Goal: Task Accomplishment & Management: Use online tool/utility

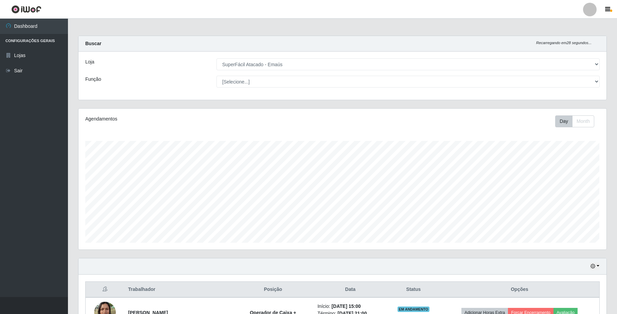
select select "407"
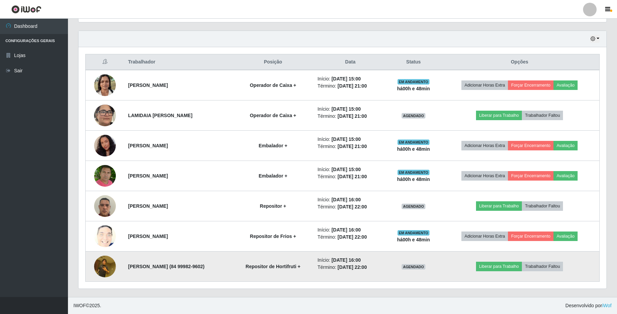
scroll to position [141, 528]
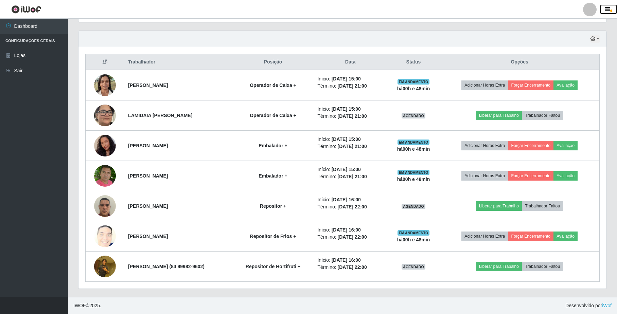
click at [605, 10] on icon "button" at bounding box center [607, 9] width 5 height 6
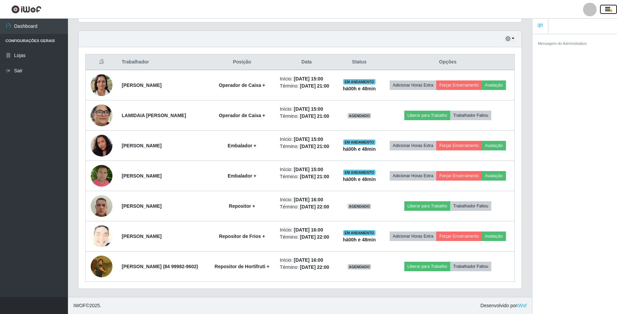
scroll to position [141, 442]
click at [605, 11] on icon "button" at bounding box center [607, 9] width 5 height 6
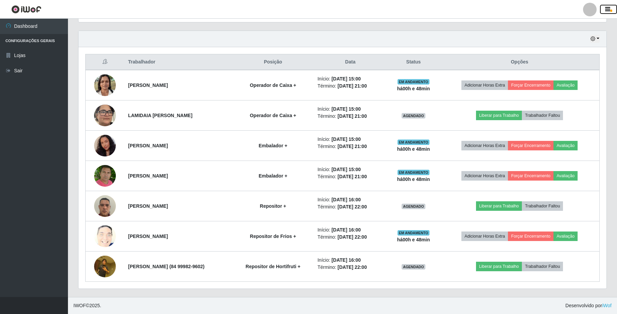
scroll to position [141, 527]
click at [593, 10] on div at bounding box center [590, 10] width 14 height 14
click at [569, 22] on button "Perfil" at bounding box center [576, 24] width 61 height 14
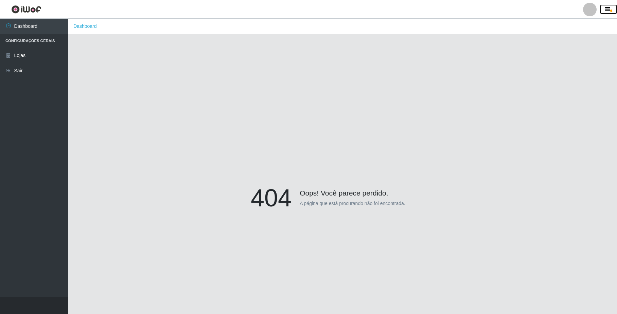
click at [609, 7] on icon "button" at bounding box center [607, 9] width 5 height 6
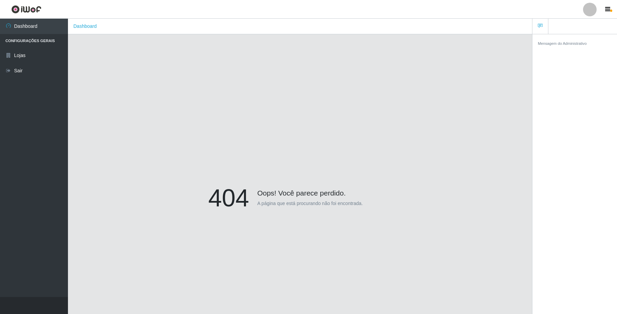
click at [591, 6] on div at bounding box center [590, 10] width 14 height 14
click at [334, 94] on div "404 Oops! Você parece perdido. A página que está procurando não foi encontrada." at bounding box center [300, 199] width 444 height 314
click at [27, 58] on link "Lojas" at bounding box center [34, 55] width 68 height 15
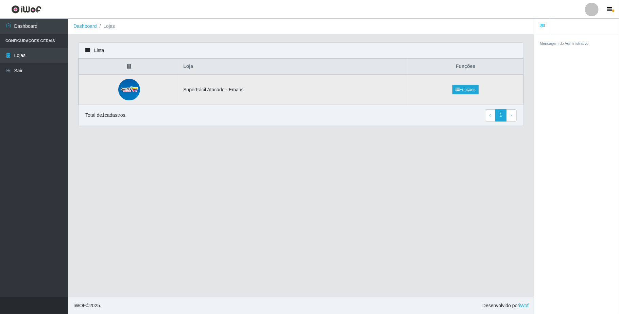
click at [214, 94] on td "SuperFácil Atacado - Emaús" at bounding box center [293, 89] width 229 height 31
click at [136, 90] on img at bounding box center [129, 90] width 22 height 22
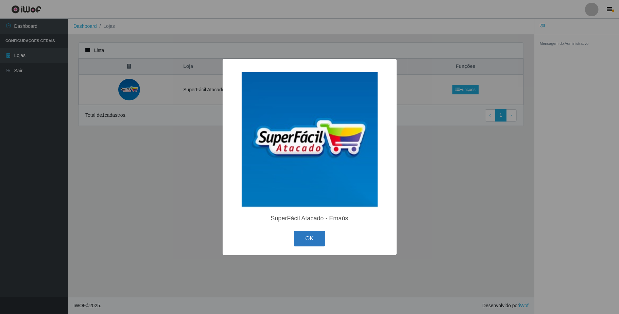
click at [312, 241] on button "OK" at bounding box center [309, 239] width 32 height 16
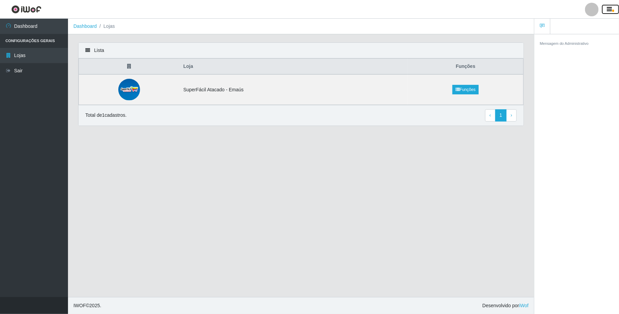
click at [611, 12] on icon "button" at bounding box center [609, 9] width 5 height 6
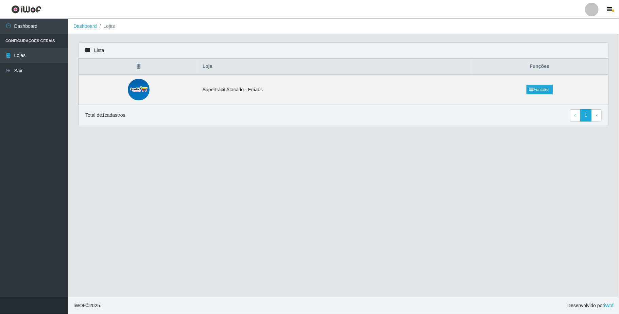
click at [588, 10] on div at bounding box center [592, 10] width 14 height 14
click at [53, 170] on ul "Dashboard Configurações Gerais Lojas Sair" at bounding box center [34, 158] width 68 height 279
click at [193, 184] on main "Dashboard Lojas Lista Loja Funções SuperFácil Atacado - Emaús Funções Total de …" at bounding box center [343, 158] width 551 height 279
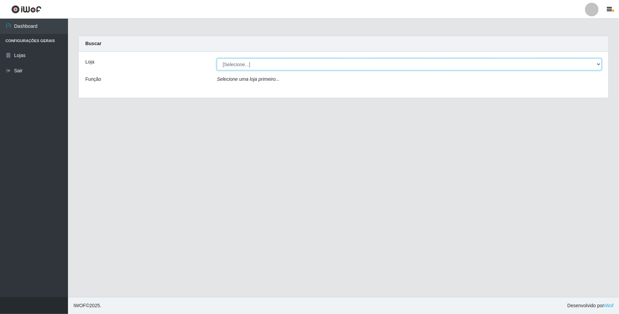
click at [310, 59] on select "[Selecione...] SuperFácil Atacado - Emaús" at bounding box center [409, 64] width 385 height 12
select select "407"
click at [217, 58] on select "[Selecione...] SuperFácil Atacado - Emaús" at bounding box center [409, 64] width 385 height 12
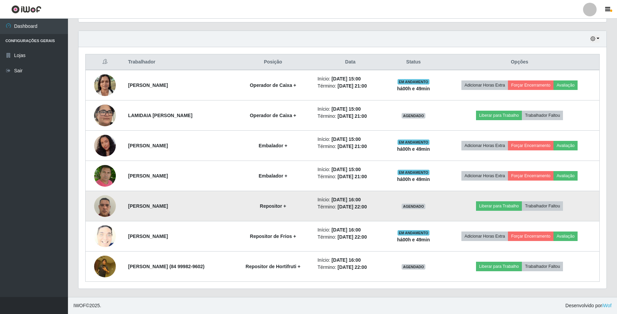
scroll to position [230, 0]
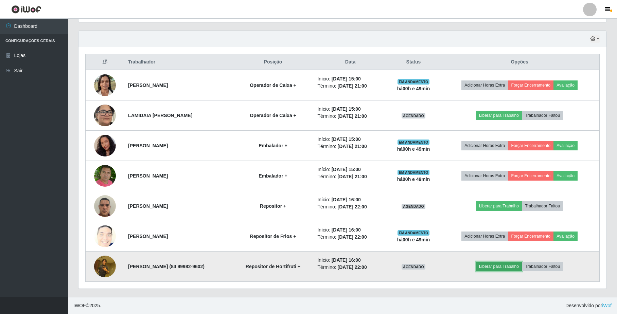
click at [493, 269] on button "Liberar para Trabalho" at bounding box center [499, 267] width 46 height 10
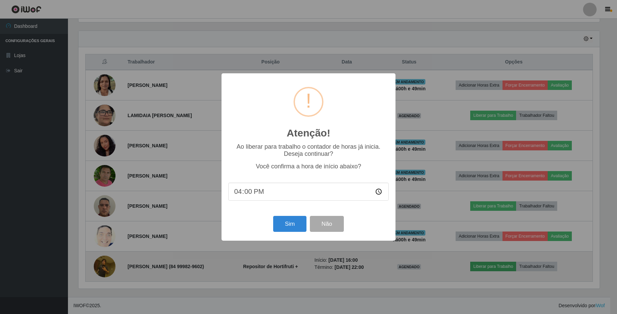
scroll to position [141, 522]
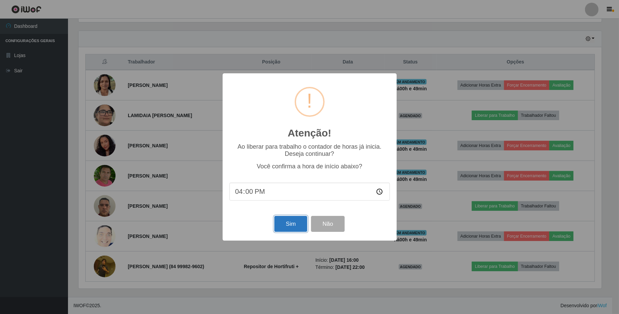
click at [284, 224] on button "Sim" at bounding box center [290, 224] width 33 height 16
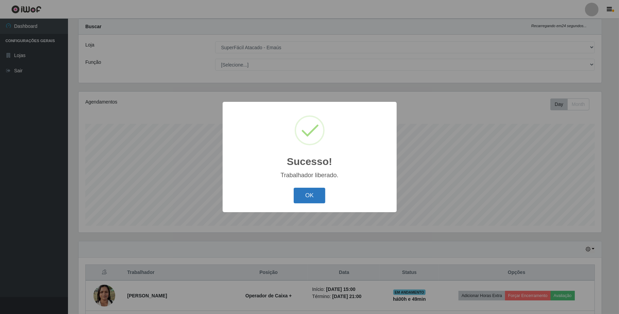
click at [317, 198] on button "OK" at bounding box center [309, 196] width 32 height 16
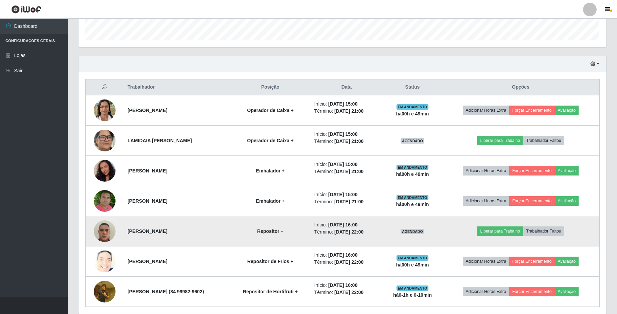
scroll to position [230, 0]
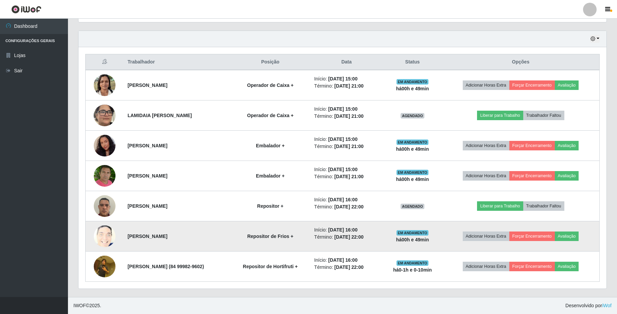
click at [104, 237] on img at bounding box center [105, 236] width 22 height 27
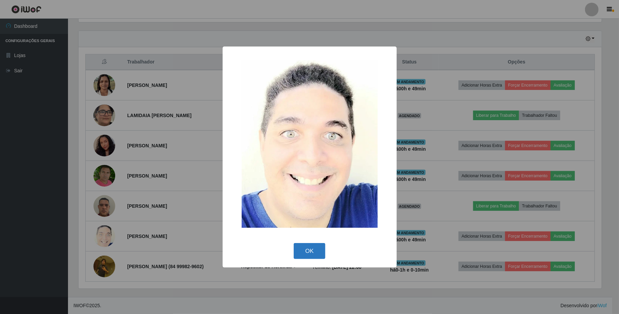
click at [318, 247] on button "OK" at bounding box center [309, 251] width 32 height 16
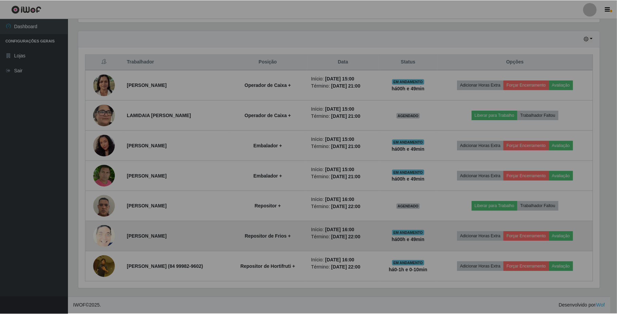
scroll to position [141, 528]
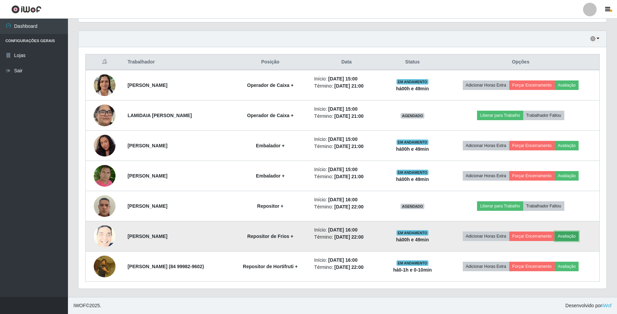
click at [577, 235] on button "Avaliação" at bounding box center [567, 237] width 24 height 10
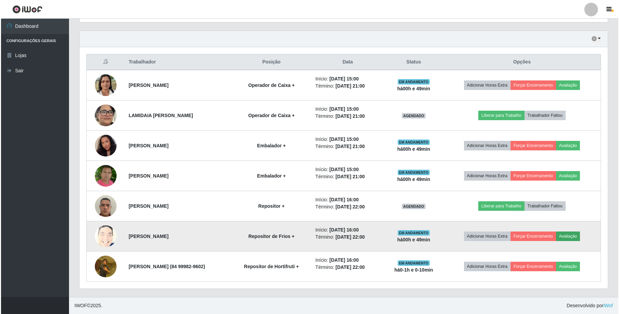
scroll to position [141, 522]
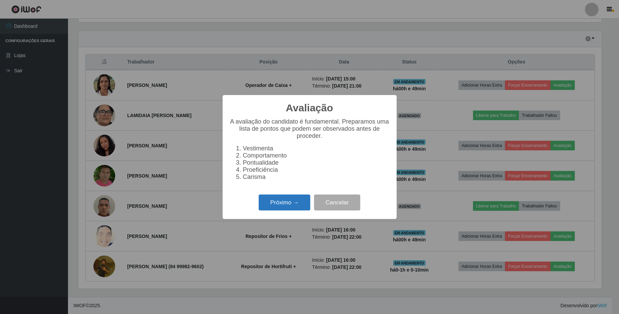
click at [306, 206] on button "Próximo →" at bounding box center [284, 203] width 52 height 16
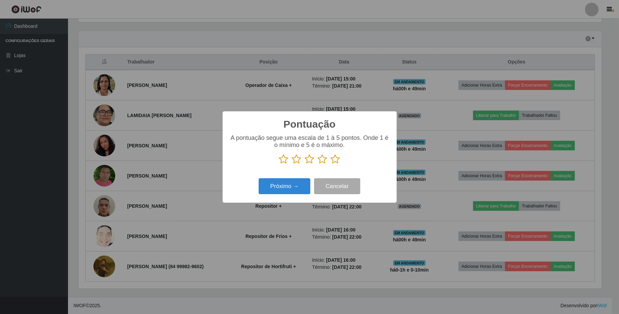
scroll to position [339531, 339149]
click at [287, 159] on icon at bounding box center [284, 159] width 10 height 10
click at [279, 164] on input "radio" at bounding box center [279, 164] width 0 height 0
click at [284, 183] on button "Próximo →" at bounding box center [284, 186] width 52 height 16
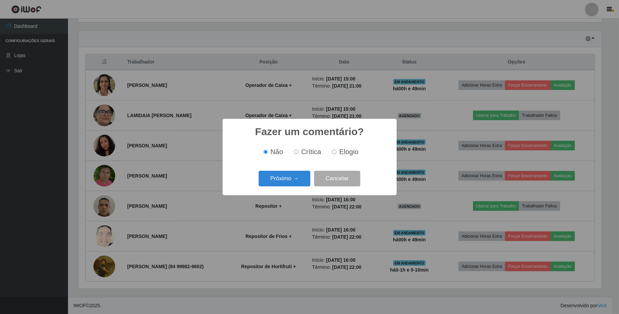
click at [298, 156] on label "Crítica" at bounding box center [306, 152] width 30 height 8
click at [298, 154] on input "Crítica" at bounding box center [296, 152] width 4 height 4
radio input "true"
click at [298, 183] on button "Próximo →" at bounding box center [284, 179] width 52 height 16
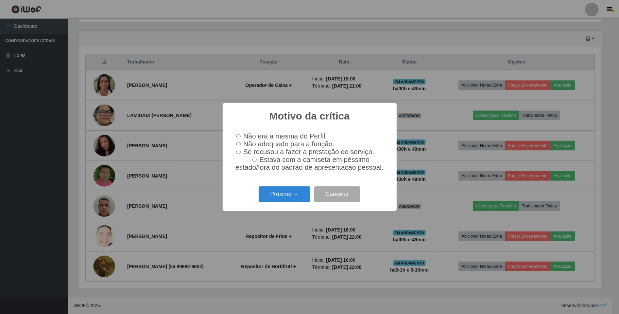
click at [239, 146] on label "Não adequado para a função." at bounding box center [283, 144] width 101 height 8
click at [239, 146] on input "Não adequado para a função." at bounding box center [238, 144] width 4 height 4
radio input "true"
click at [281, 199] on button "Próximo →" at bounding box center [284, 194] width 52 height 16
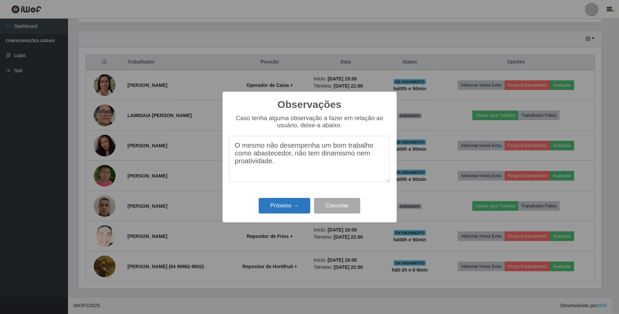
type textarea "O mesmo não desempenha um bom trabalho como abastecedor, não tem dinamismo nem …"
click at [272, 201] on button "Próximo →" at bounding box center [284, 206] width 52 height 16
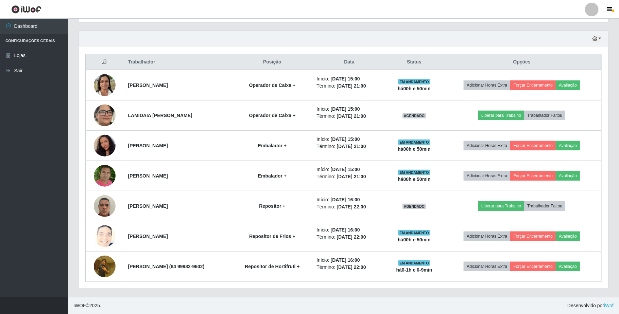
scroll to position [141, 528]
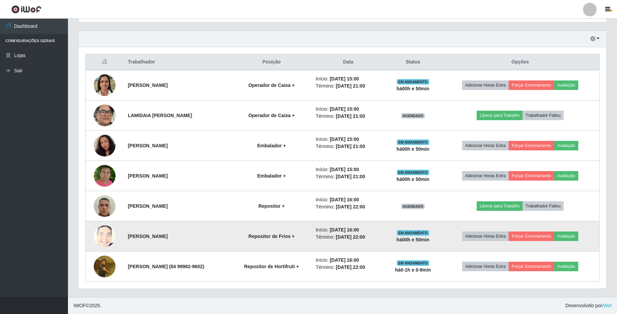
drag, startPoint x: 194, startPoint y: 233, endPoint x: 171, endPoint y: 233, distance: 23.1
click at [167, 234] on strong "[PERSON_NAME]" at bounding box center [148, 236] width 40 height 5
click at [167, 236] on strong "[PERSON_NAME]" at bounding box center [148, 236] width 40 height 5
click at [380, 236] on li "Término: [DATE] 22:00" at bounding box center [348, 237] width 65 height 7
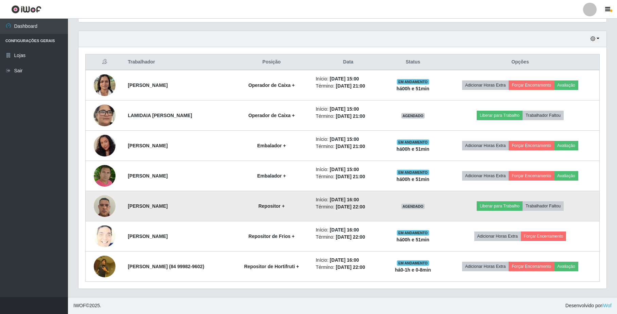
click at [105, 204] on img at bounding box center [105, 206] width 22 height 29
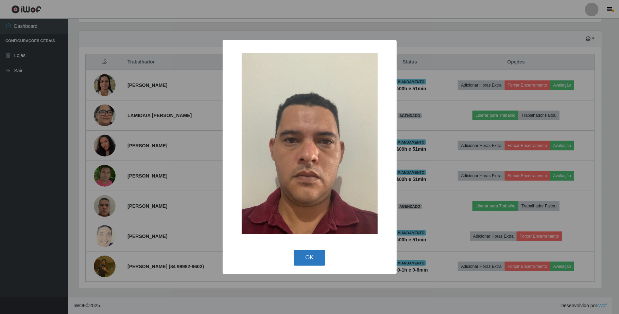
click at [311, 263] on button "OK" at bounding box center [309, 258] width 32 height 16
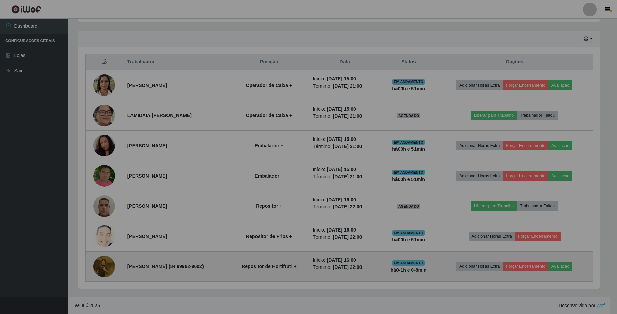
scroll to position [141, 528]
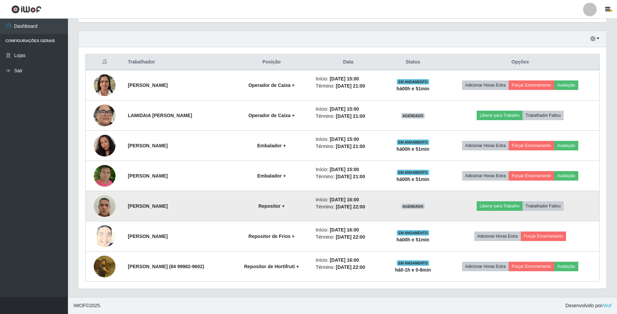
drag, startPoint x: 346, startPoint y: 199, endPoint x: 378, endPoint y: 205, distance: 32.9
click at [377, 205] on ul "Início: [DATE] 16:00 Término: [DATE] 22:00" at bounding box center [348, 203] width 65 height 14
click at [365, 208] on time "[DATE] 22:00" at bounding box center [350, 206] width 29 height 5
click at [514, 203] on button "Liberar para Trabalho" at bounding box center [499, 206] width 46 height 10
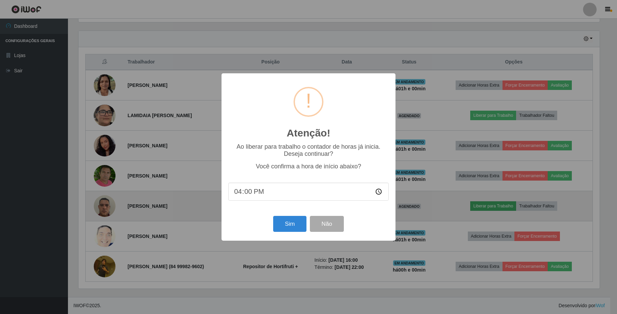
scroll to position [141, 522]
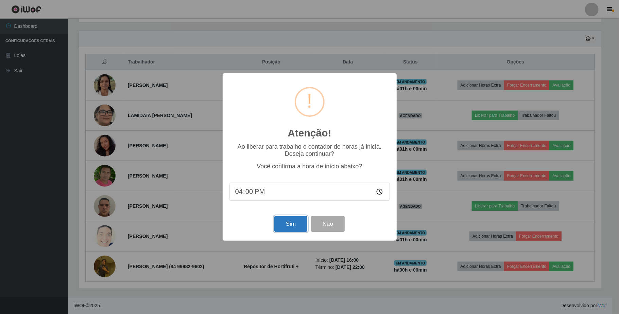
click at [283, 231] on button "Sim" at bounding box center [290, 224] width 33 height 16
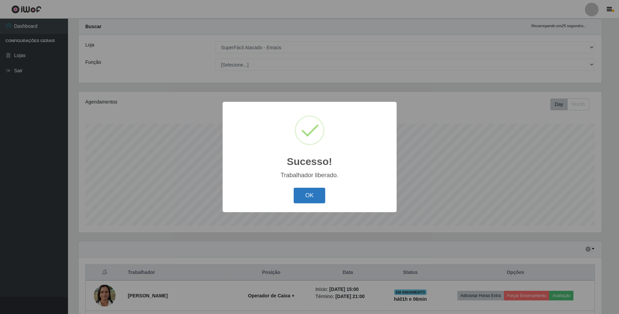
click at [306, 193] on button "OK" at bounding box center [309, 196] width 32 height 16
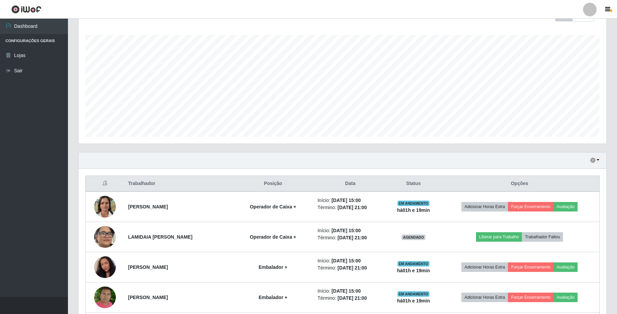
scroll to position [108, 0]
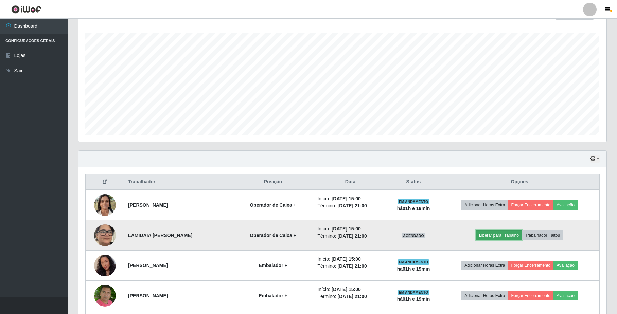
click at [511, 235] on button "Liberar para Trabalho" at bounding box center [499, 236] width 46 height 10
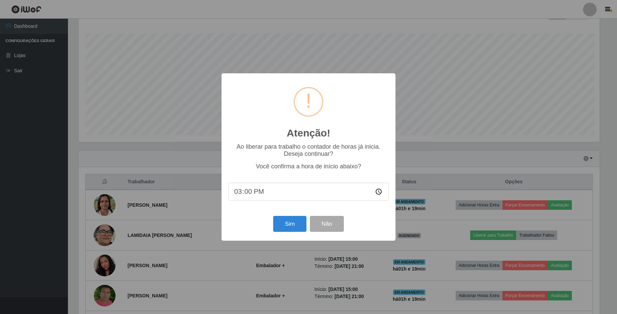
scroll to position [141, 522]
click at [292, 226] on button "Sim" at bounding box center [290, 224] width 33 height 16
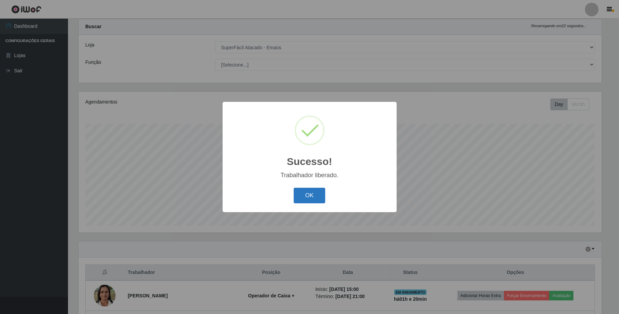
click at [317, 198] on button "OK" at bounding box center [309, 196] width 32 height 16
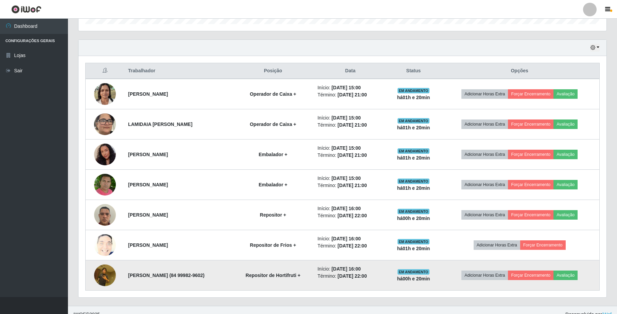
scroll to position [230, 0]
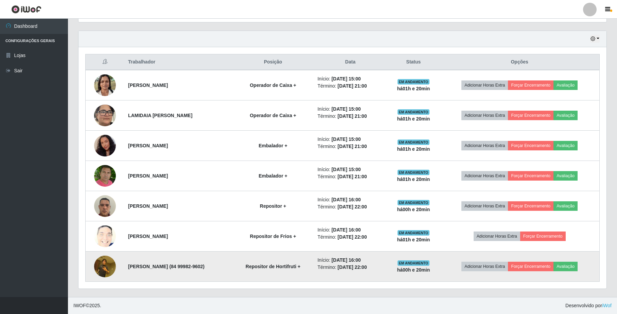
click at [107, 262] on img at bounding box center [105, 266] width 22 height 29
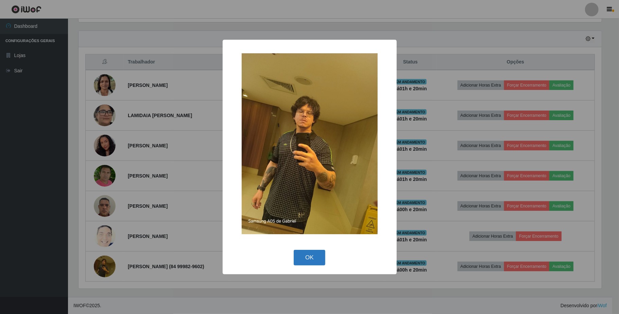
click at [316, 254] on button "OK" at bounding box center [309, 258] width 32 height 16
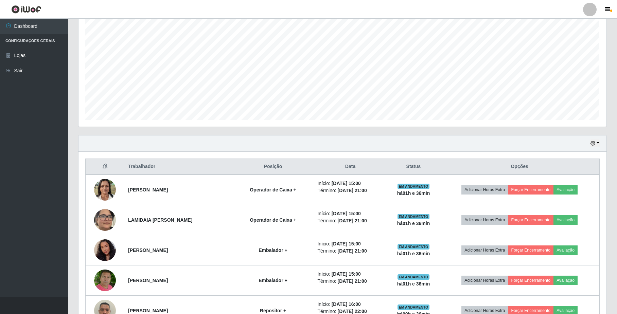
scroll to position [139, 0]
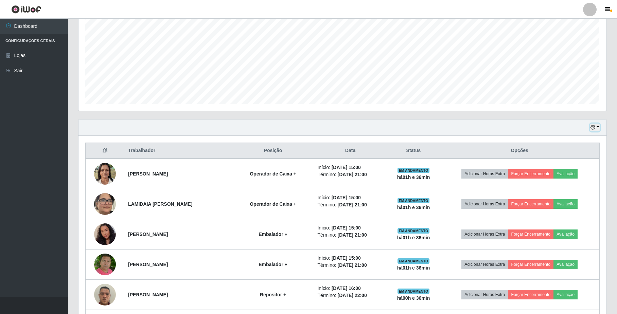
click at [596, 126] on button "button" at bounding box center [595, 128] width 10 height 8
click at [587, 158] on button "1 dia" at bounding box center [573, 154] width 54 height 14
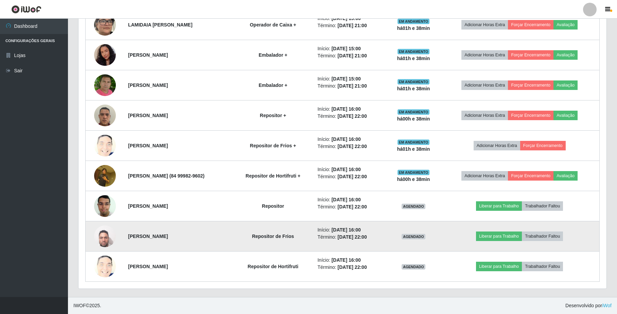
scroll to position [321, 0]
